Goal: Information Seeking & Learning: Learn about a topic

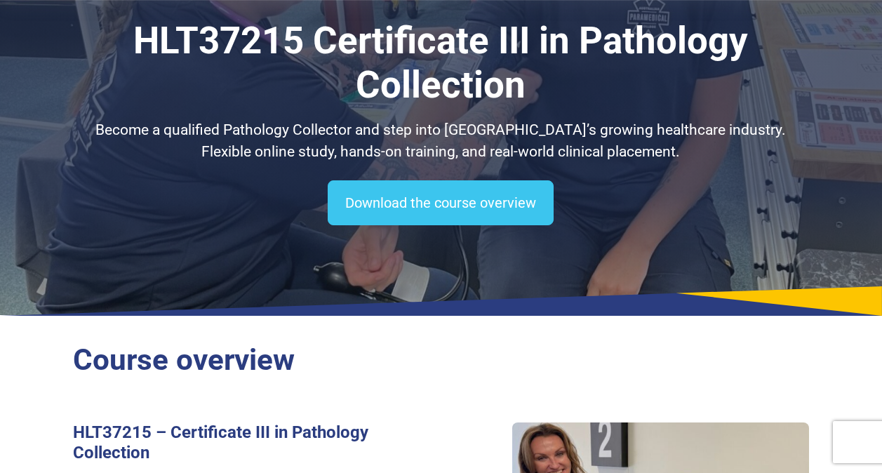
scroll to position [65, 0]
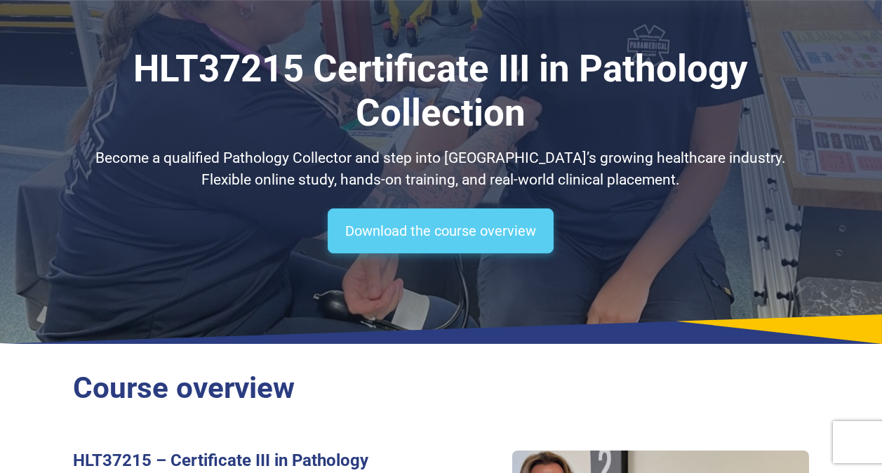
click at [435, 227] on link "Download the course overview" at bounding box center [441, 230] width 226 height 45
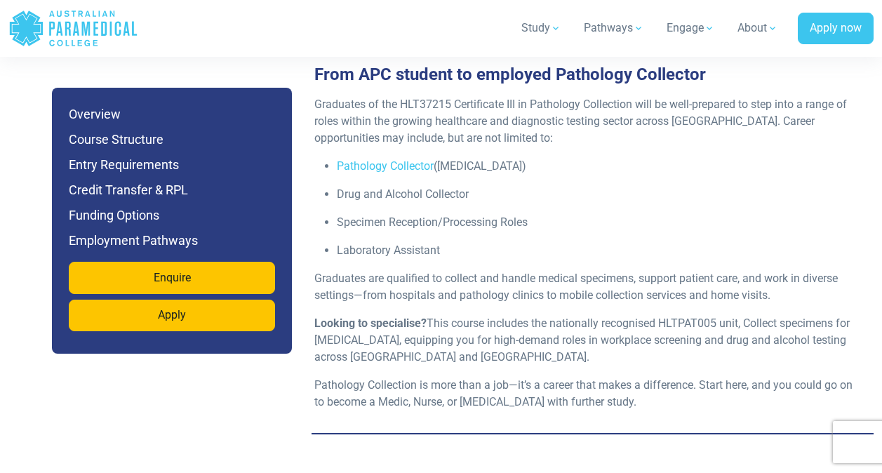
scroll to position [4540, 0]
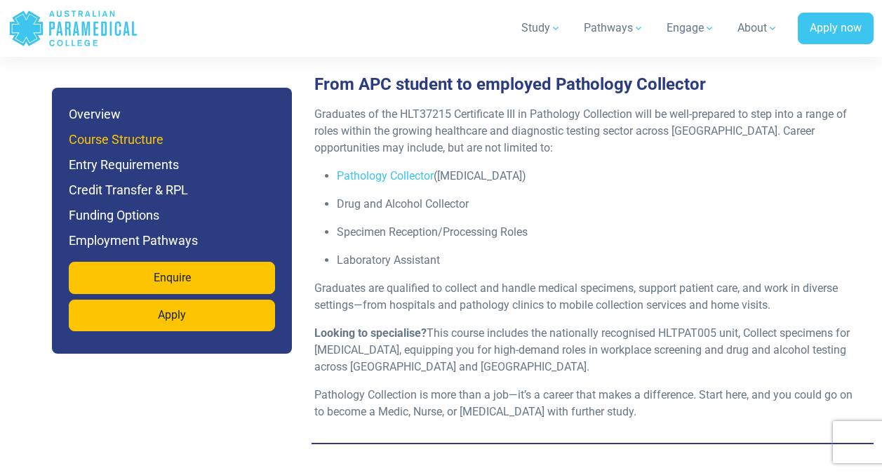
click at [126, 142] on h6 "Course Structure" at bounding box center [172, 140] width 206 height 20
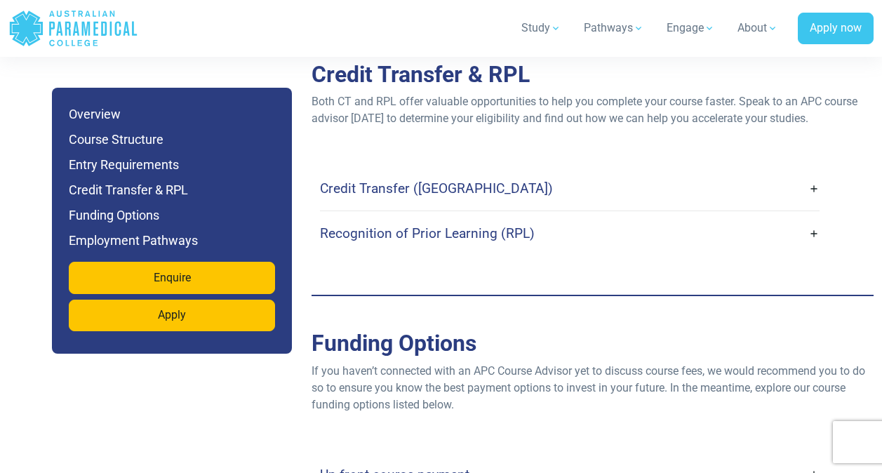
scroll to position [3987, 0]
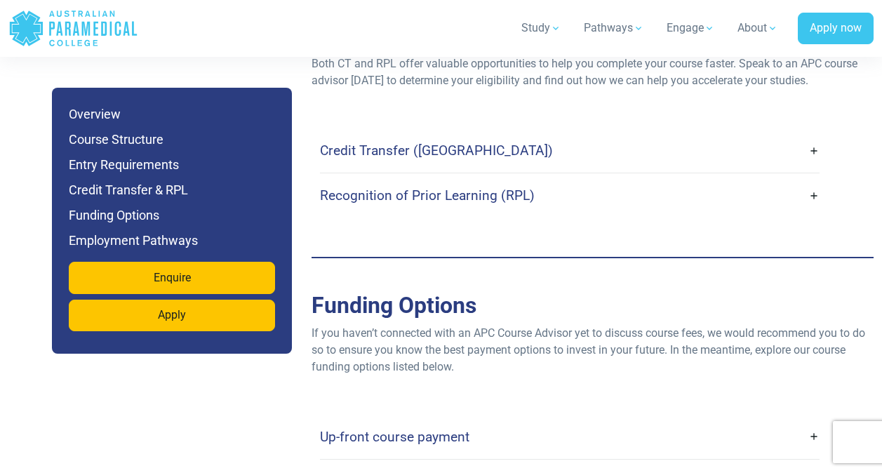
click at [817, 179] on link "Recognition of Prior Learning (RPL)" at bounding box center [570, 195] width 500 height 33
click at [813, 179] on link "Recognition of Prior Learning (RPL)" at bounding box center [570, 195] width 500 height 33
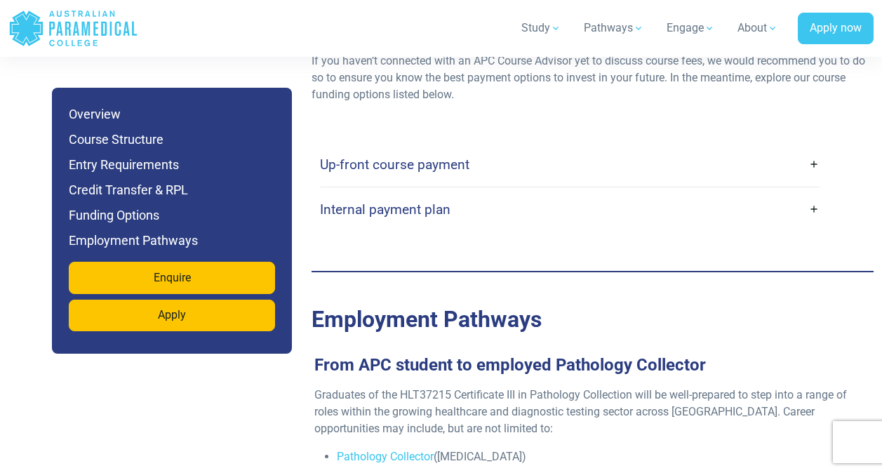
scroll to position [4389, 0]
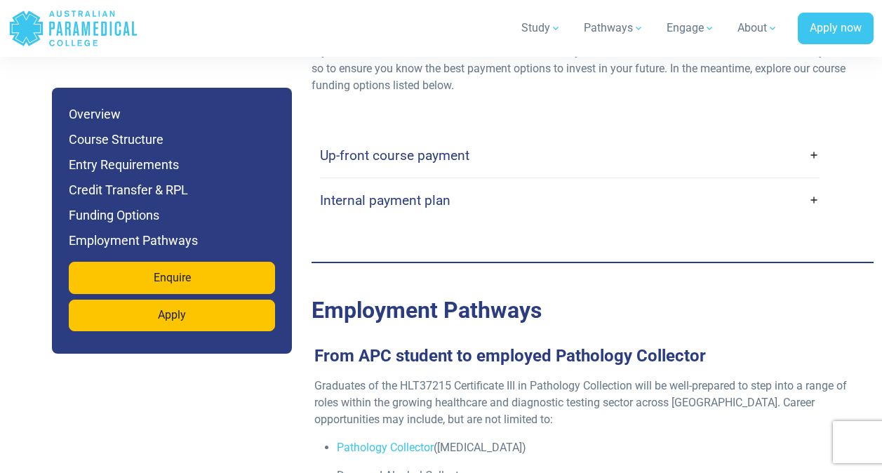
click at [812, 139] on link "Up-front course payment" at bounding box center [570, 155] width 500 height 33
click at [815, 139] on link "Up-front course payment" at bounding box center [570, 155] width 500 height 33
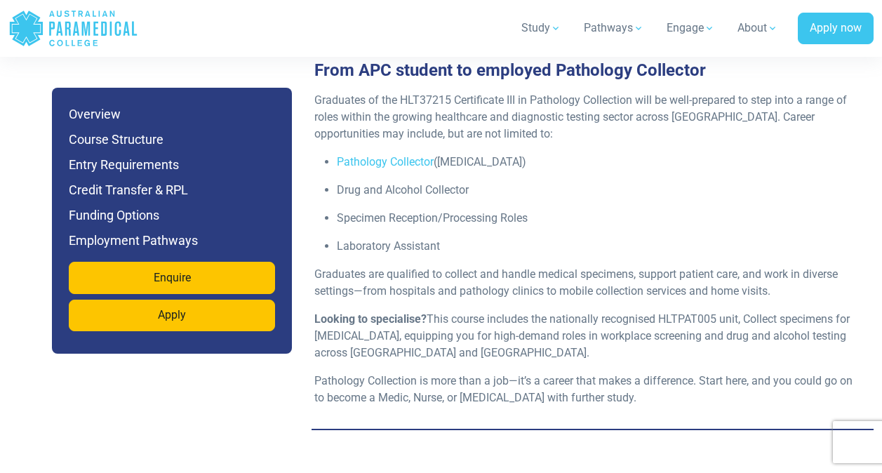
scroll to position [4838, 0]
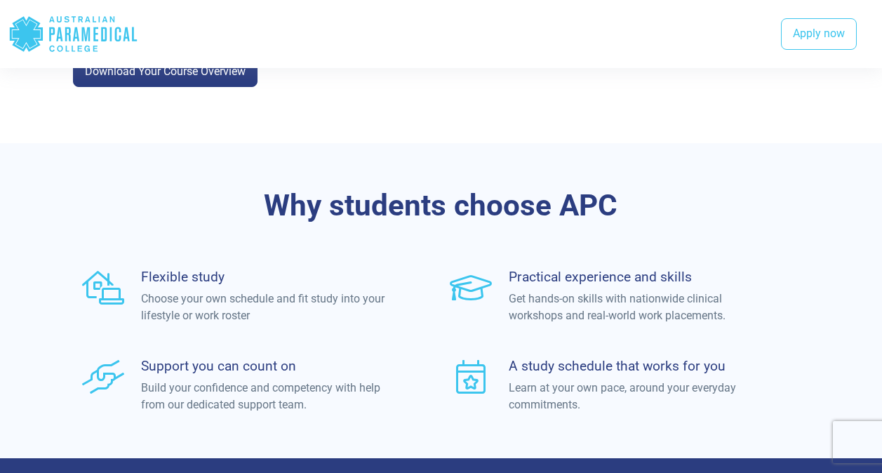
scroll to position [758, 0]
